Goal: Information Seeking & Learning: Check status

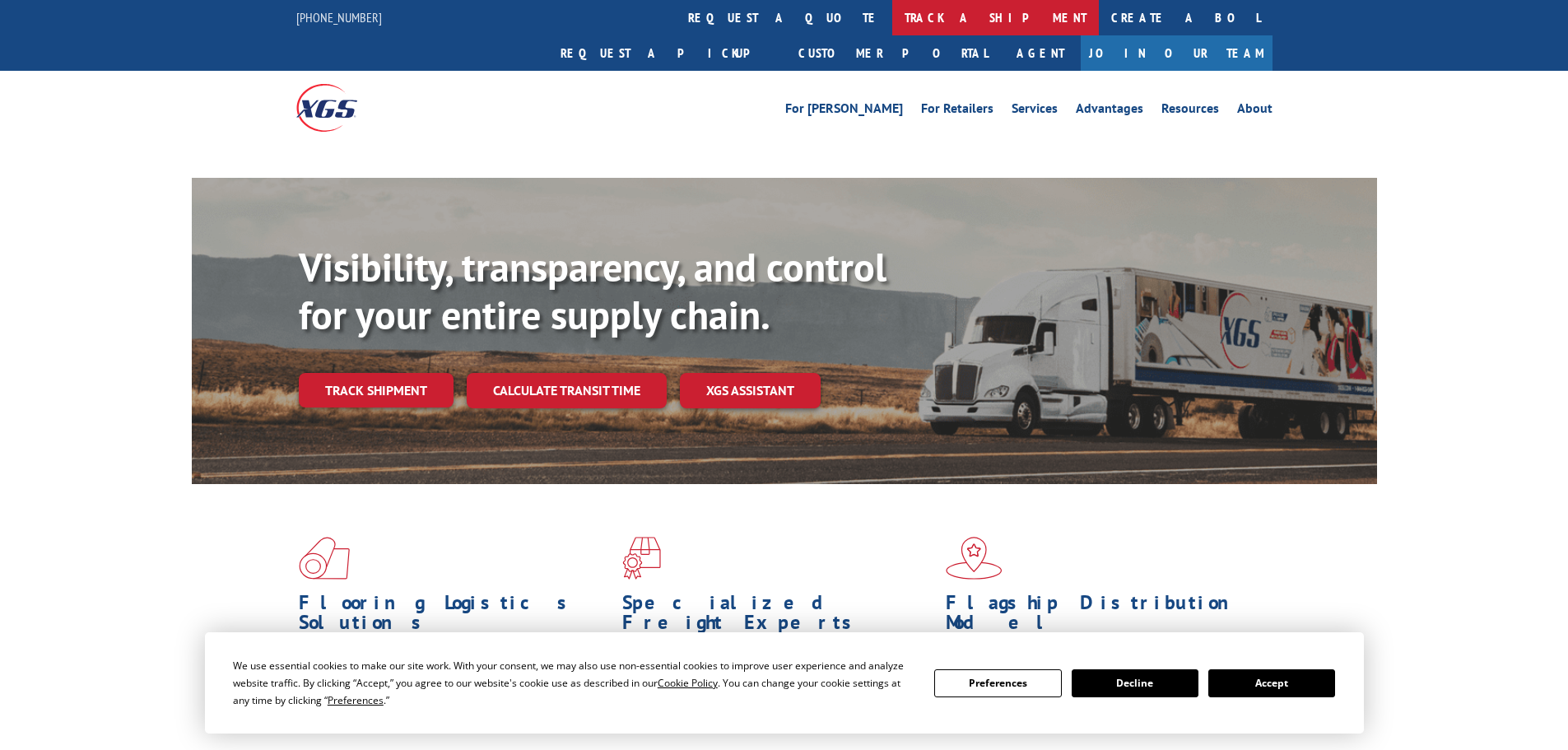
click at [892, 19] on link "track a shipment" at bounding box center [995, 18] width 206 height 35
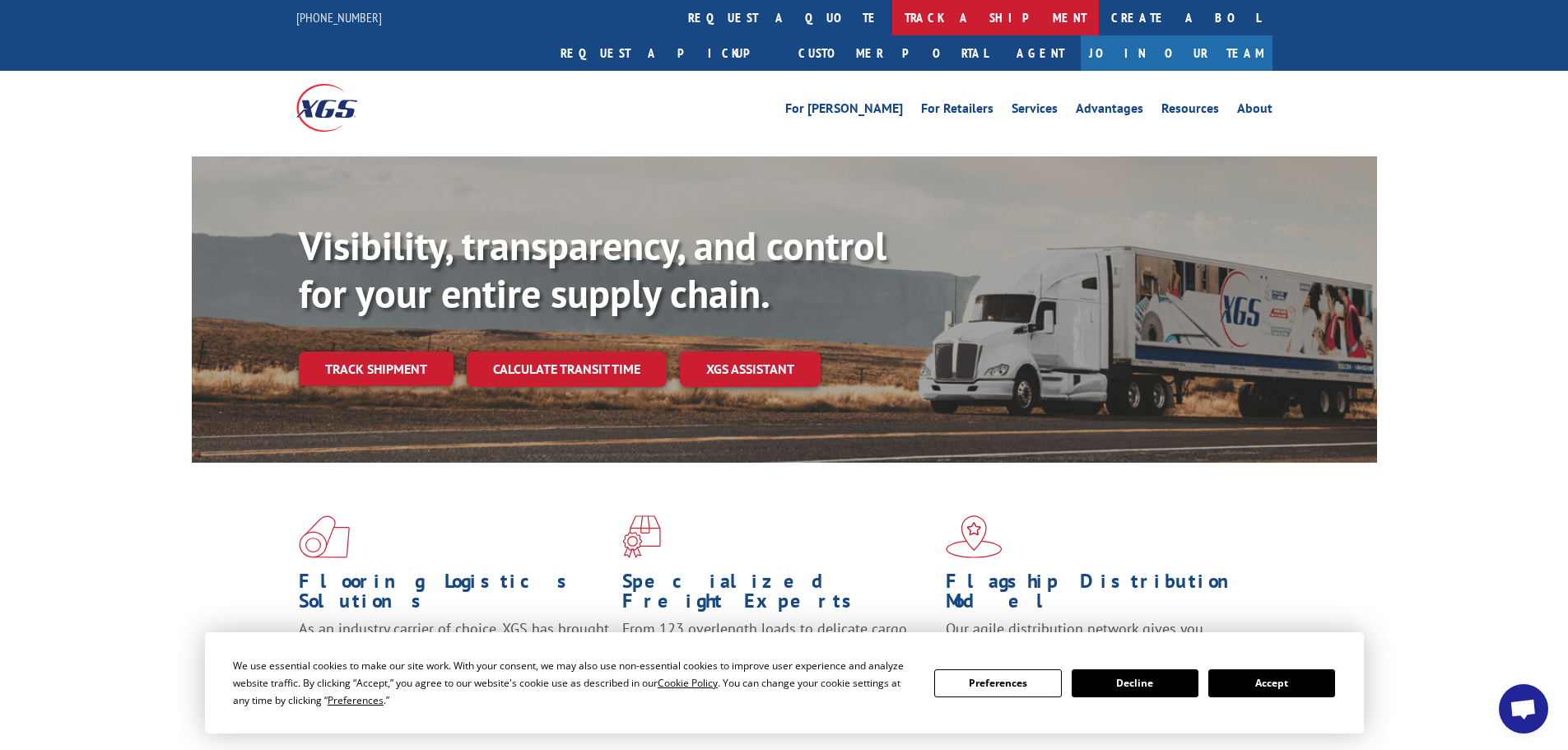
click at [892, 16] on link "track a shipment" at bounding box center [995, 18] width 206 height 35
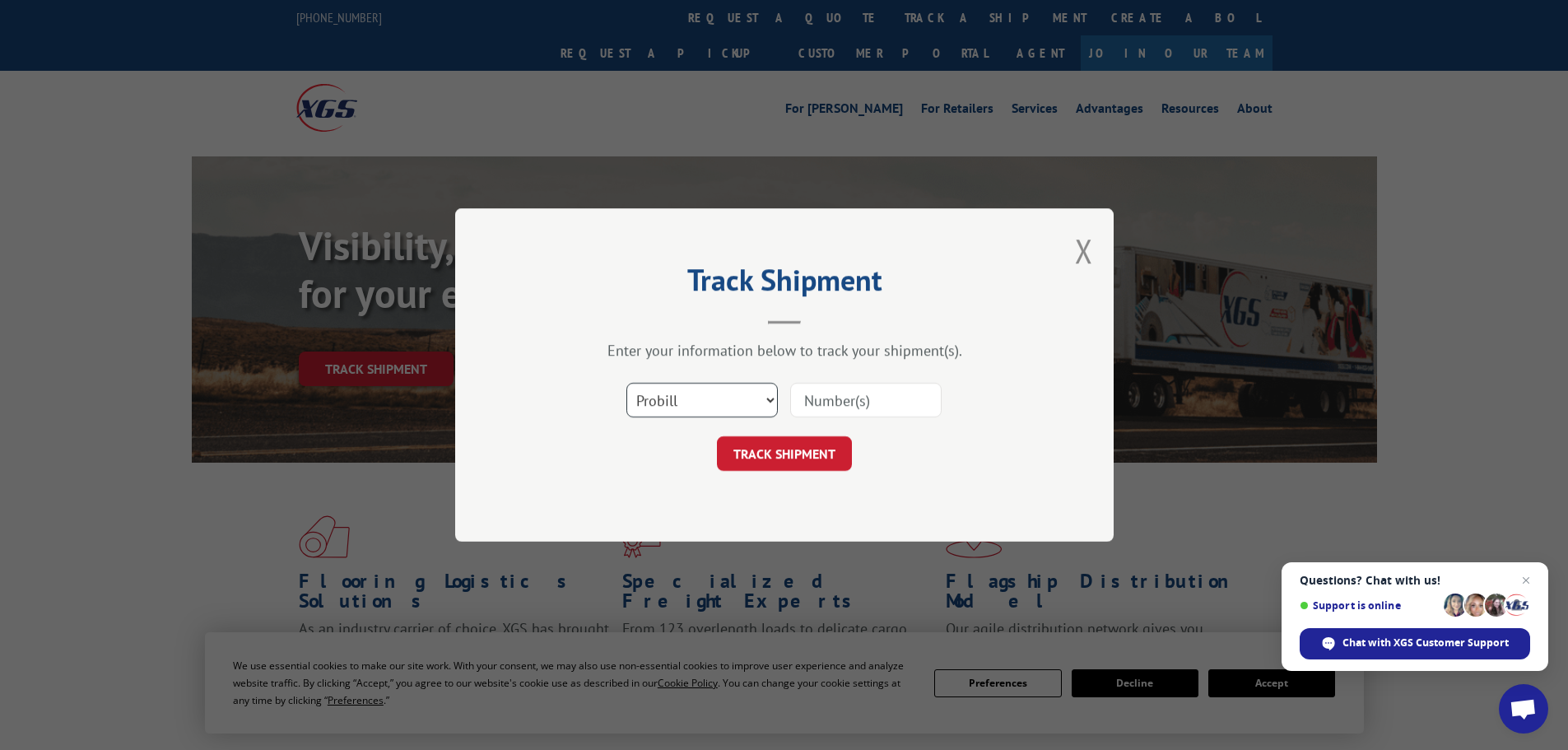
click at [702, 394] on select "Select category... Probill BOL PO" at bounding box center [702, 400] width 151 height 35
select select "po"
click at [626, 382] on select "Select category... Probill BOL PO" at bounding box center [702, 400] width 151 height 35
click at [818, 400] on input at bounding box center [866, 400] width 151 height 35
paste input "13505666"
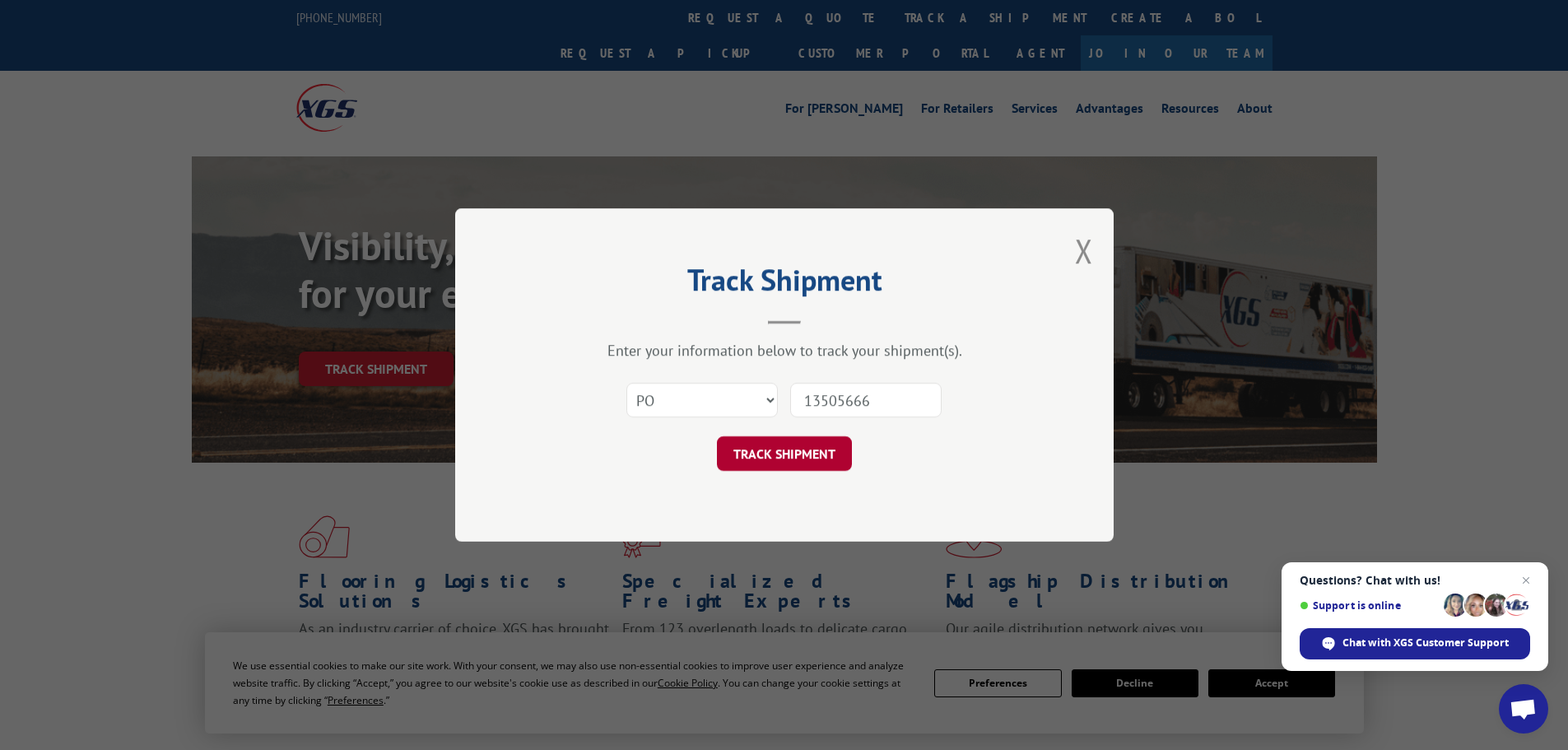
type input "13505666"
click at [780, 449] on button "TRACK SHIPMENT" at bounding box center [784, 454] width 135 height 35
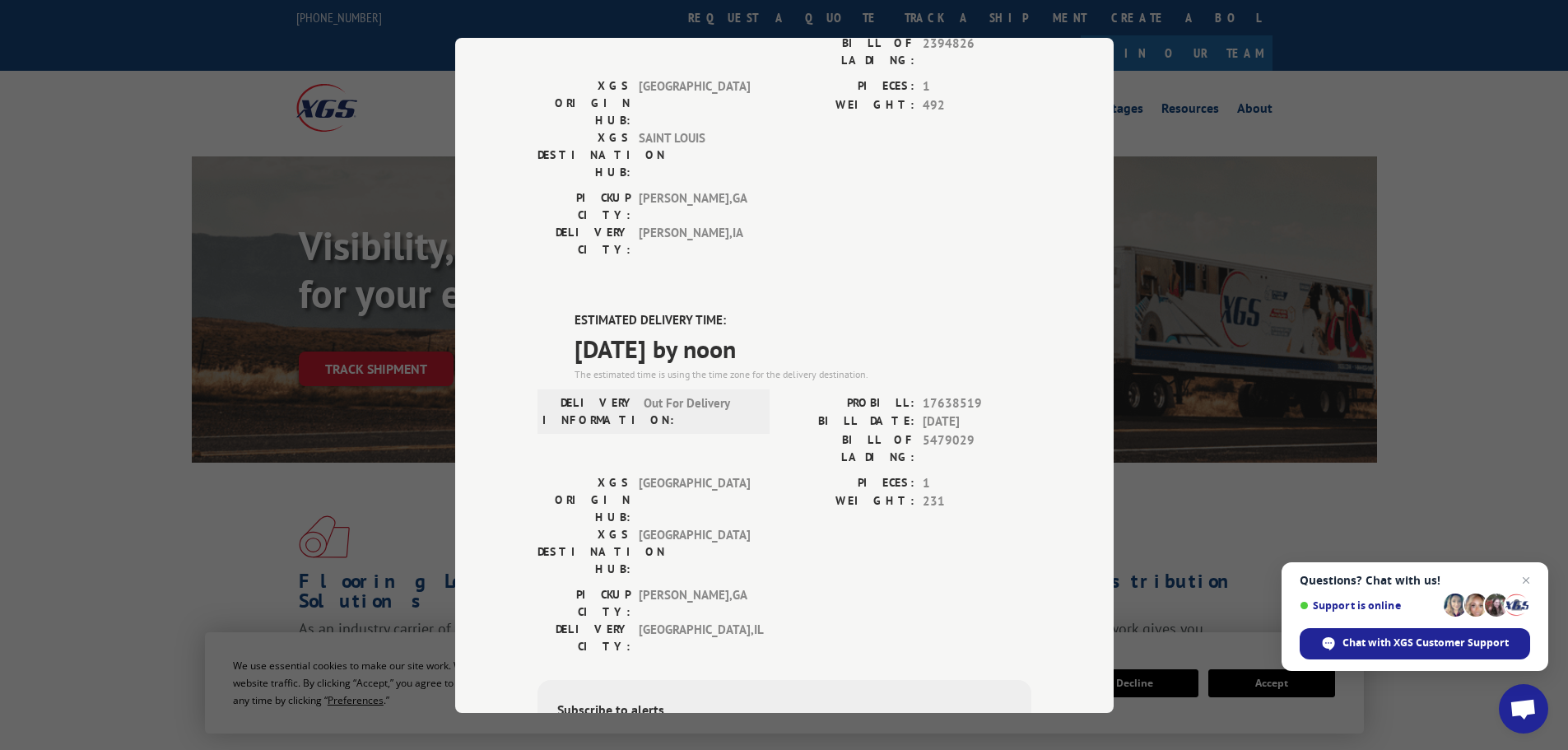
scroll to position [247, 0]
